Goal: Information Seeking & Learning: Find specific page/section

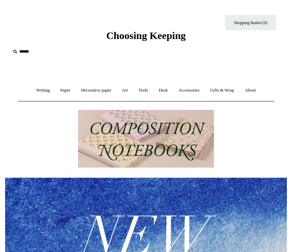
click at [102, 96] on link "Decorative paper +" at bounding box center [96, 90] width 40 height 18
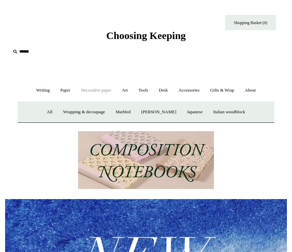
click at [195, 90] on link "Accessories +" at bounding box center [189, 90] width 31 height 18
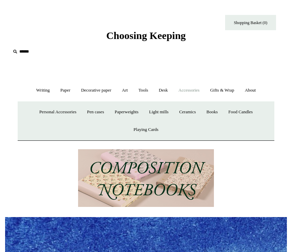
click at [116, 94] on link "Decorative paper +" at bounding box center [96, 90] width 40 height 18
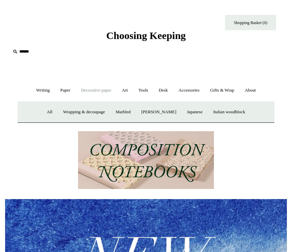
click at [128, 91] on link "Art +" at bounding box center [124, 90] width 15 height 18
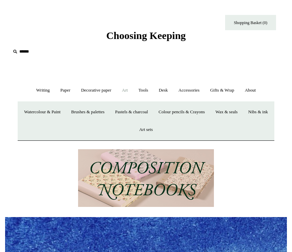
click at [66, 92] on link "Paper +" at bounding box center [66, 90] width 20 height 18
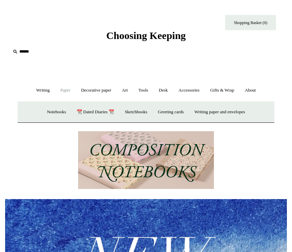
click at [40, 87] on link "Writing +" at bounding box center [43, 90] width 23 height 18
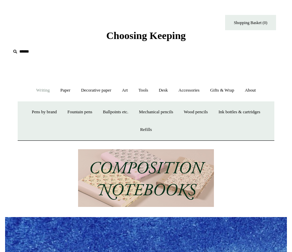
click at [259, 90] on link "About +" at bounding box center [250, 90] width 21 height 18
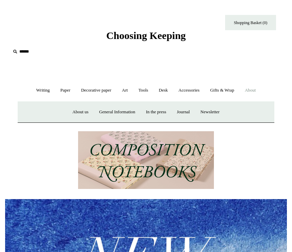
click at [231, 92] on link "Gifts & Wrap +" at bounding box center [222, 90] width 34 height 18
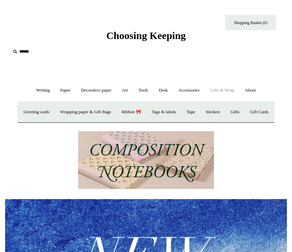
click at [244, 111] on link "Gifts +" at bounding box center [235, 112] width 18 height 18
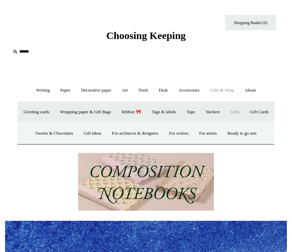
click at [54, 110] on link "Greeting cards +" at bounding box center [36, 112] width 35 height 18
click at [114, 114] on link "Wrapping paper & Gift Bags" at bounding box center [85, 112] width 60 height 18
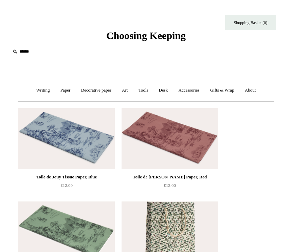
click at [39, 54] on input "text" at bounding box center [52, 51] width 83 height 13
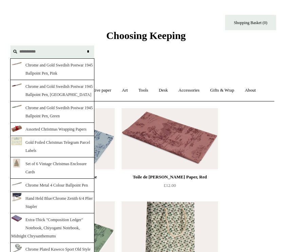
type input "*********"
click at [88, 51] on input "*" at bounding box center [87, 51] width 7 height 12
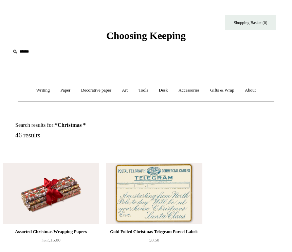
click at [33, 52] on input "text" at bounding box center [52, 51] width 83 height 13
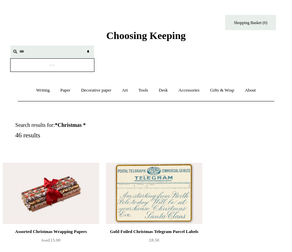
type input "***"
click at [88, 51] on input "*" at bounding box center [87, 51] width 7 height 12
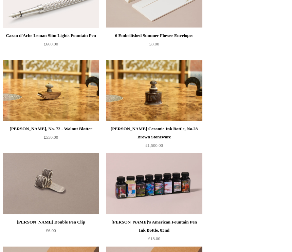
scroll to position [1931, 0]
